Goal: Check status: Check status

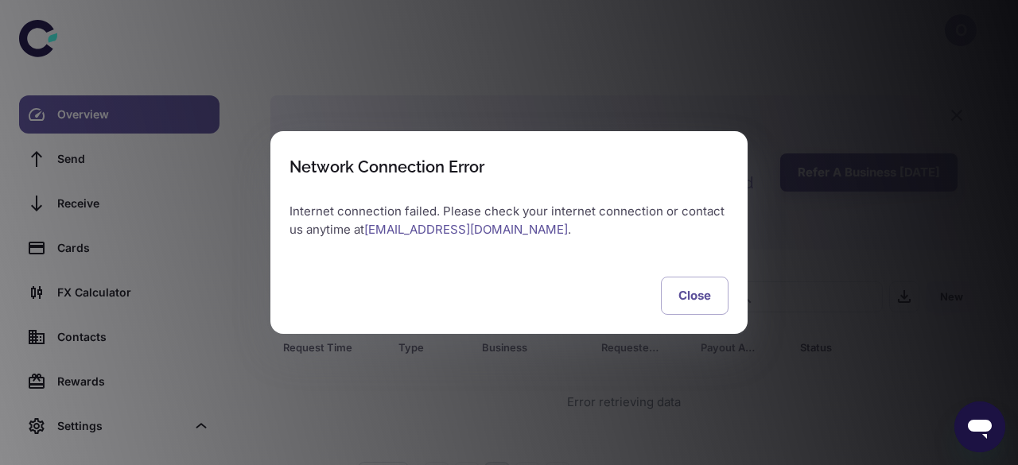
click at [766, 91] on div "Network Connection Error Internet connection failed. Please check your internet…" at bounding box center [509, 232] width 1018 height 465
